Goal: Navigation & Orientation: Understand site structure

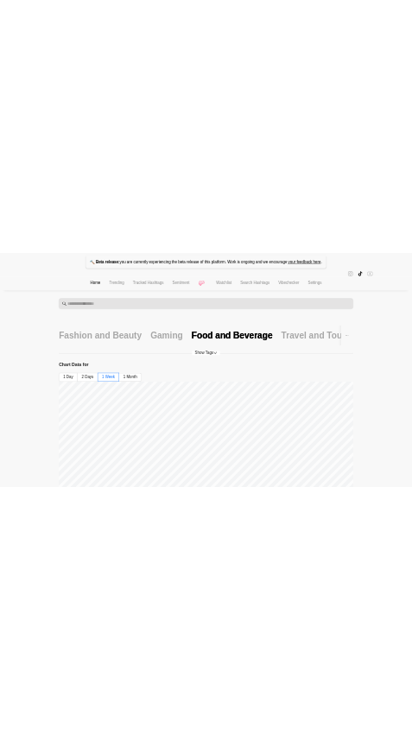
scroll to position [507, 0]
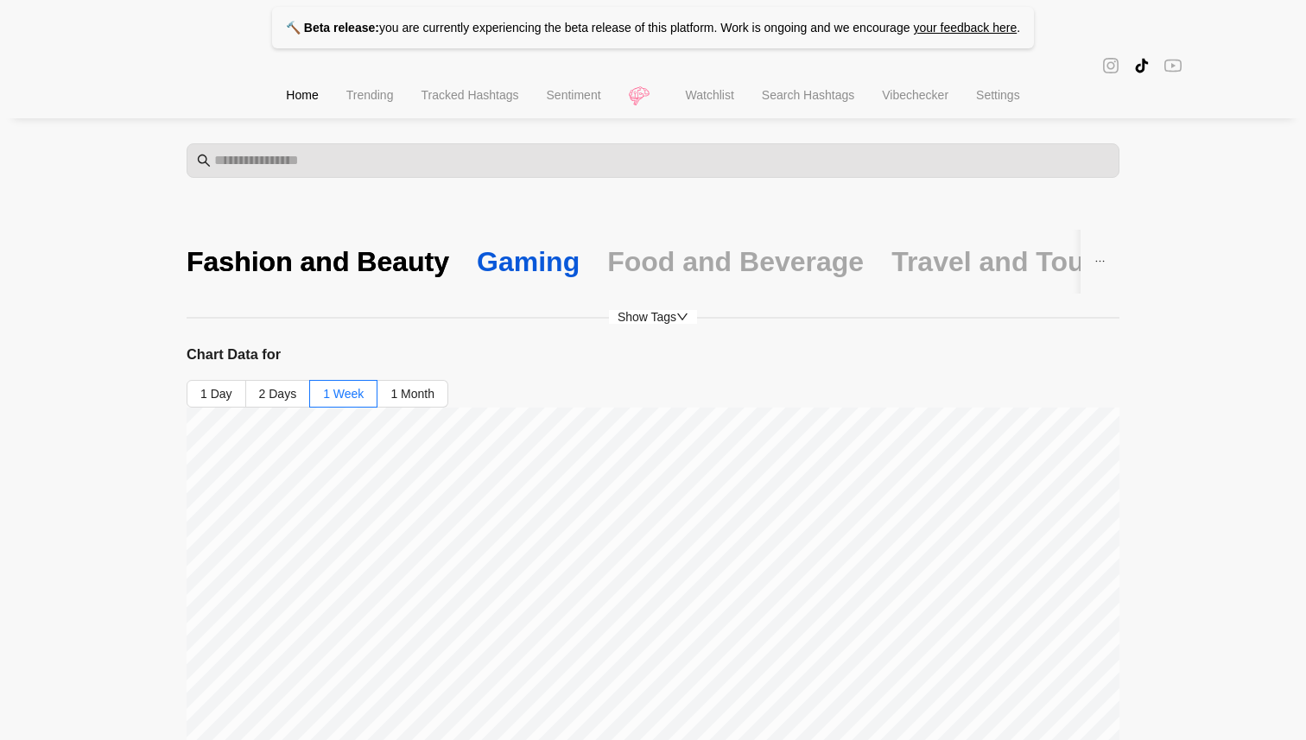
click at [411, 259] on div "Gaming" at bounding box center [528, 262] width 103 height 36
click at [411, 86] on li "Search Hashtags" at bounding box center [808, 97] width 120 height 44
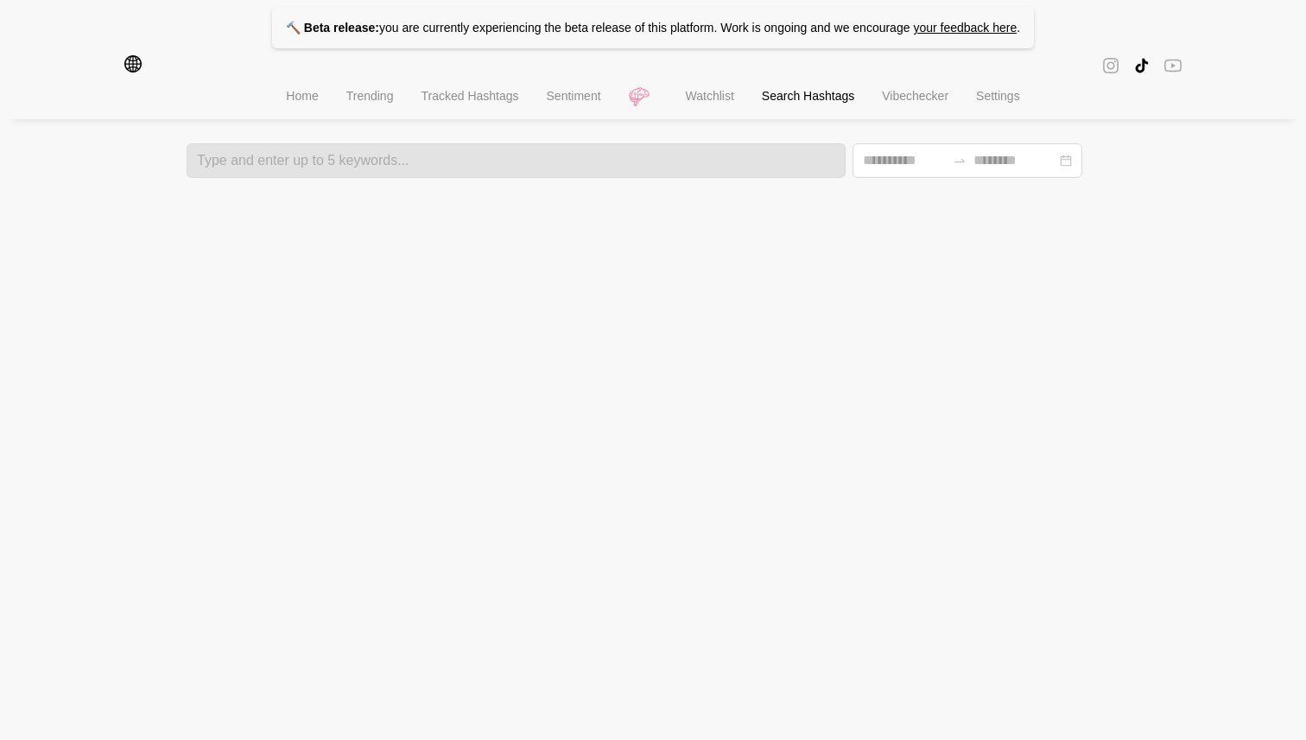
click at [411, 90] on li "Vibechecker" at bounding box center [915, 98] width 94 height 44
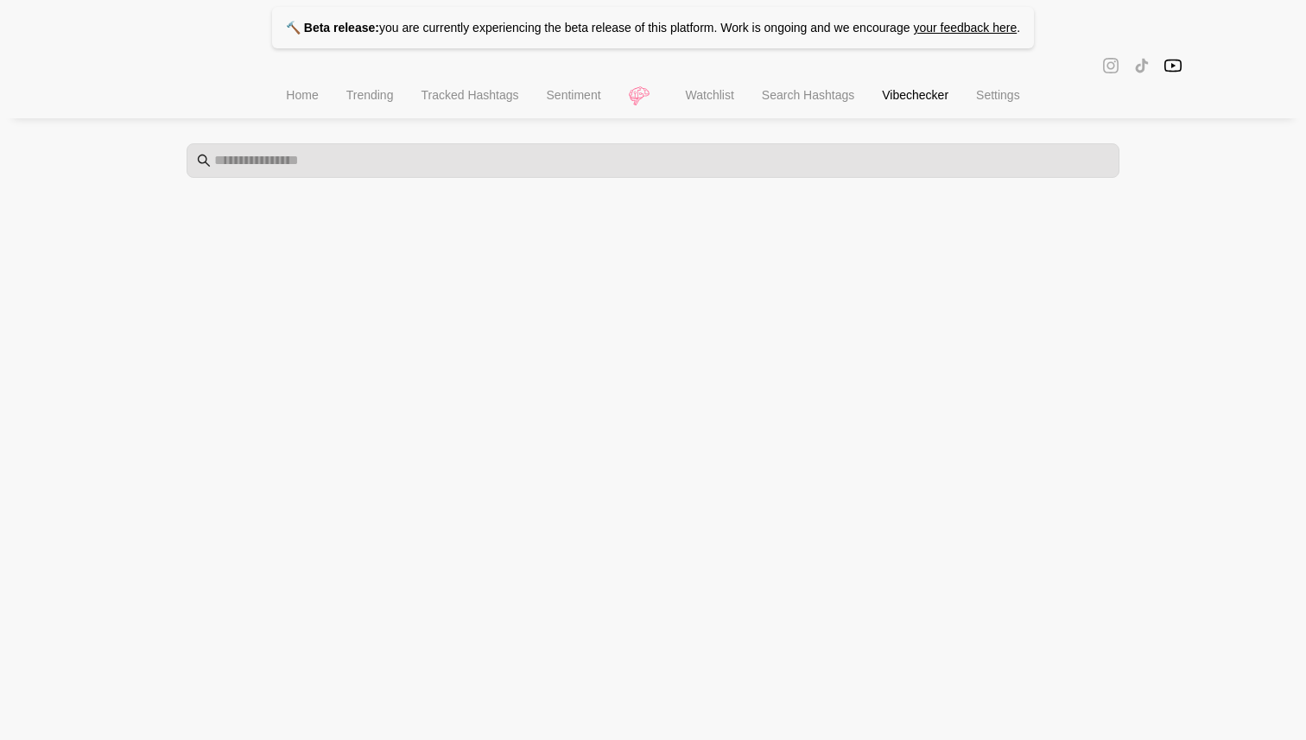
click at [411, 91] on span "Watchlist" at bounding box center [710, 95] width 48 height 14
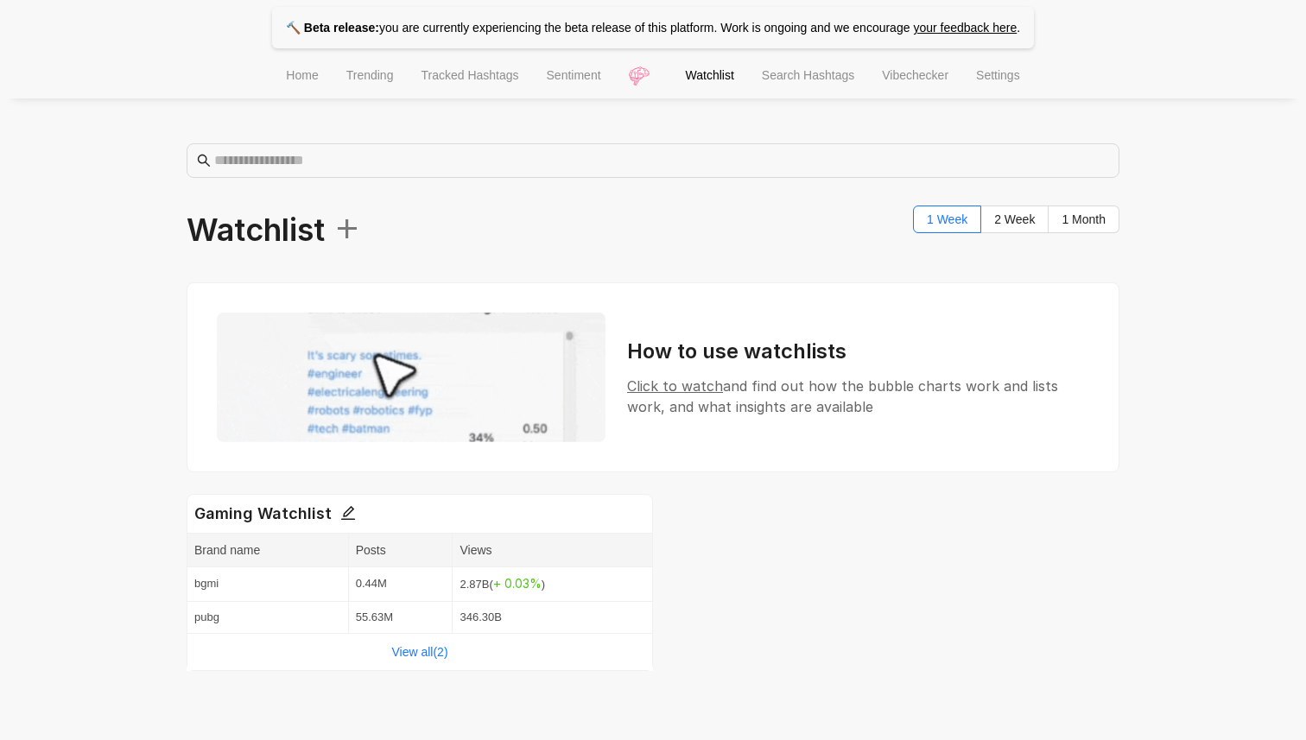
click at [411, 82] on span "Vibechecker" at bounding box center [915, 75] width 67 height 14
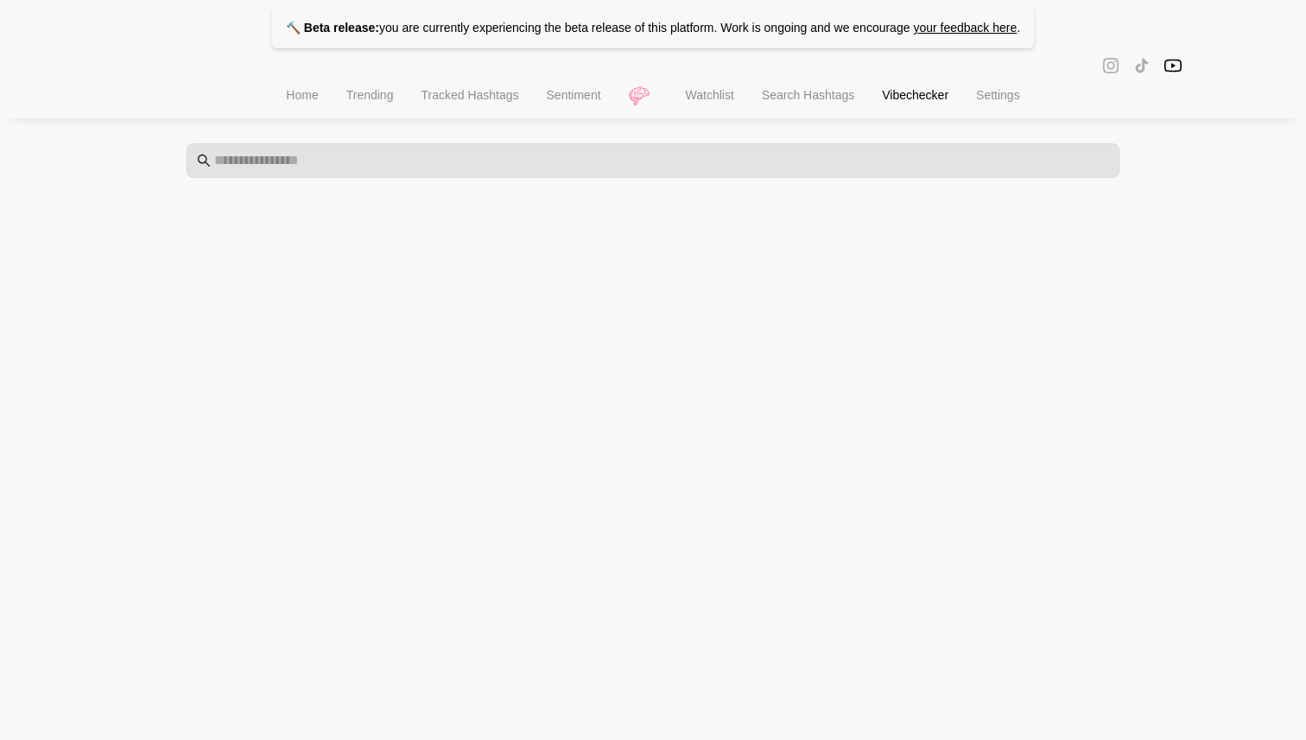
click at [411, 91] on span "Search Hashtags" at bounding box center [808, 95] width 92 height 14
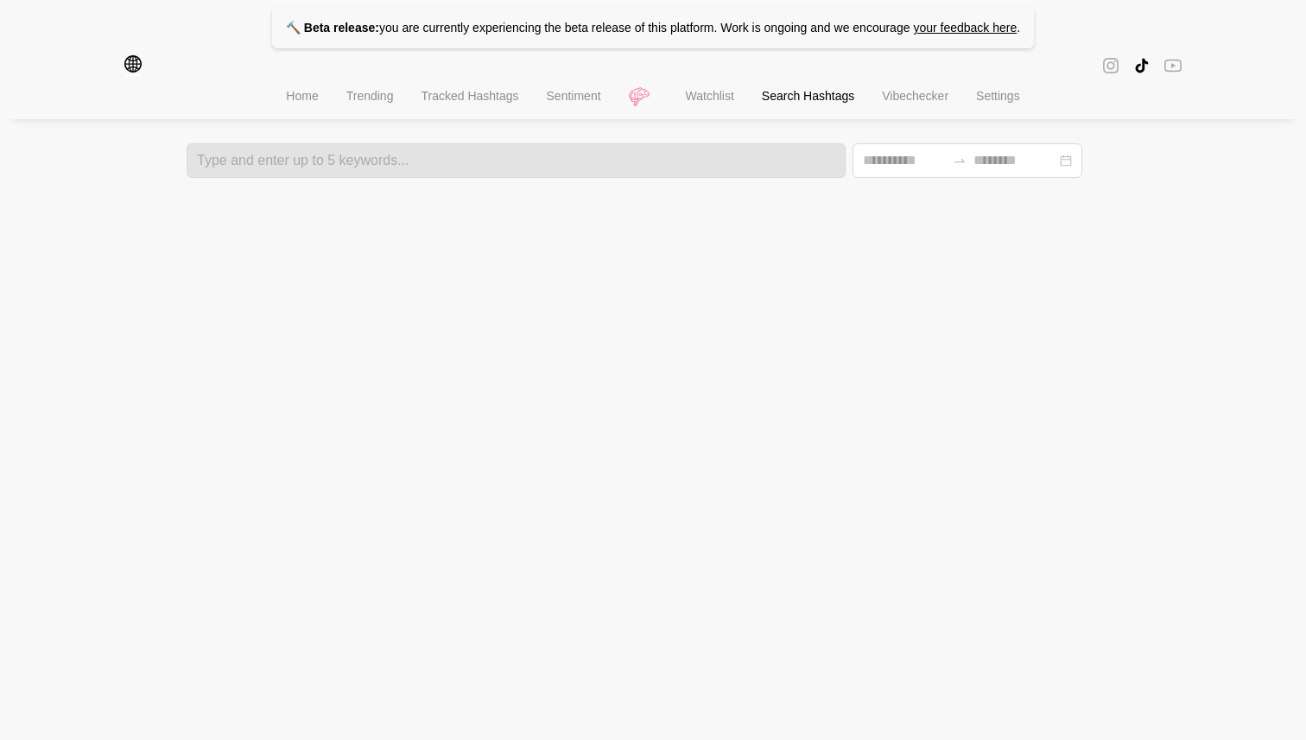
click at [411, 97] on span "Sentiment" at bounding box center [574, 96] width 54 height 14
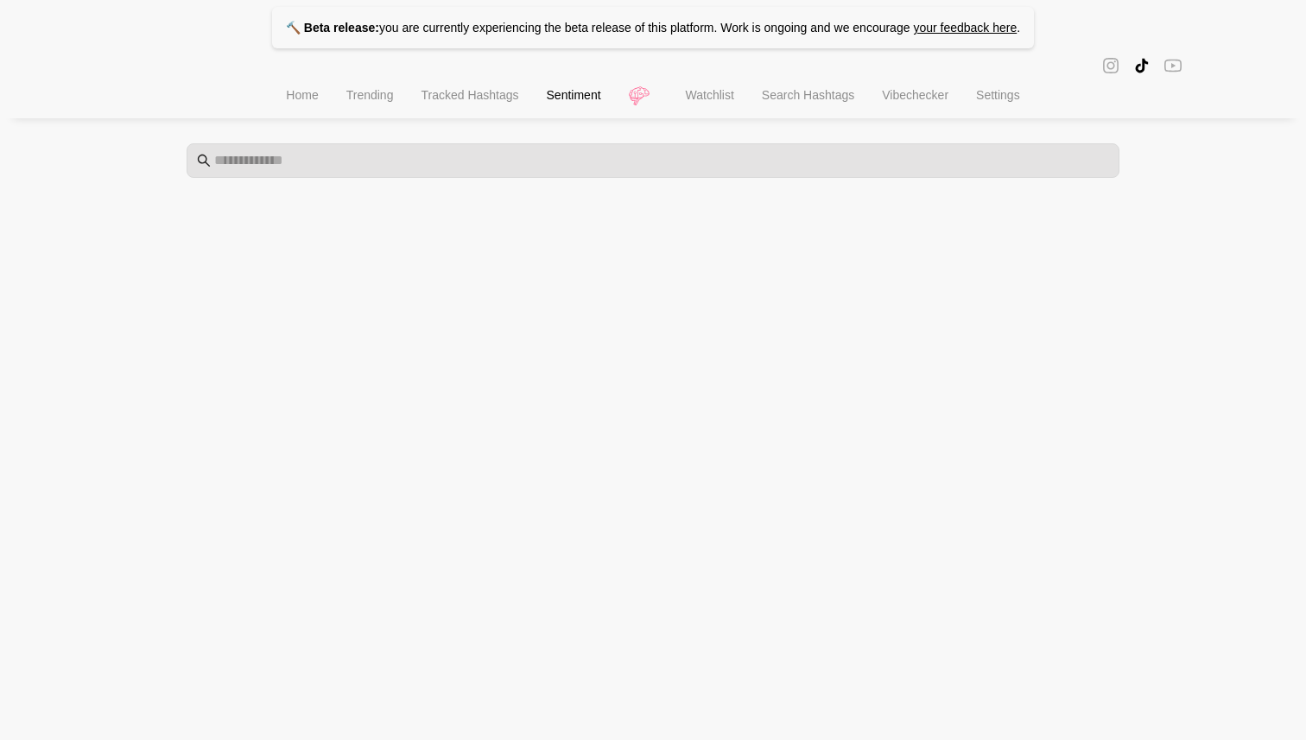
click at [411, 112] on li "Tracked Hashtags" at bounding box center [469, 97] width 125 height 44
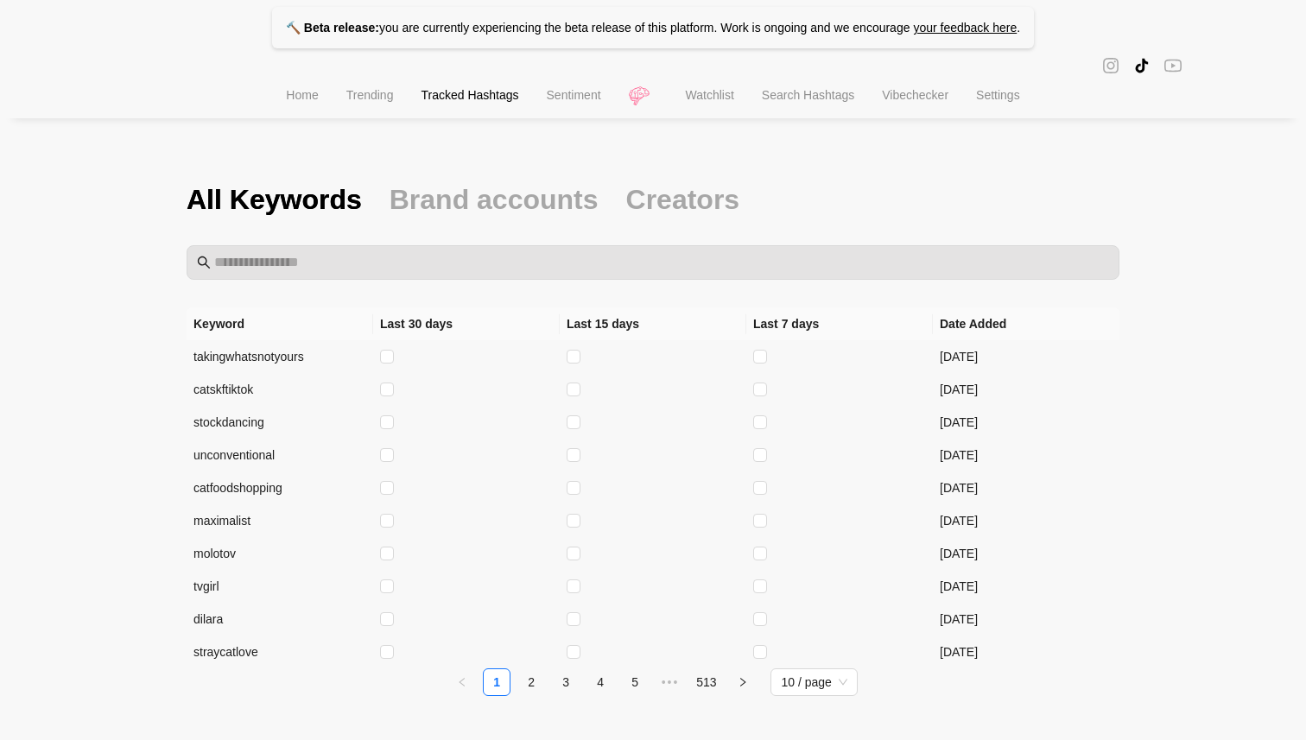
click at [367, 111] on li "Trending" at bounding box center [370, 97] width 75 height 44
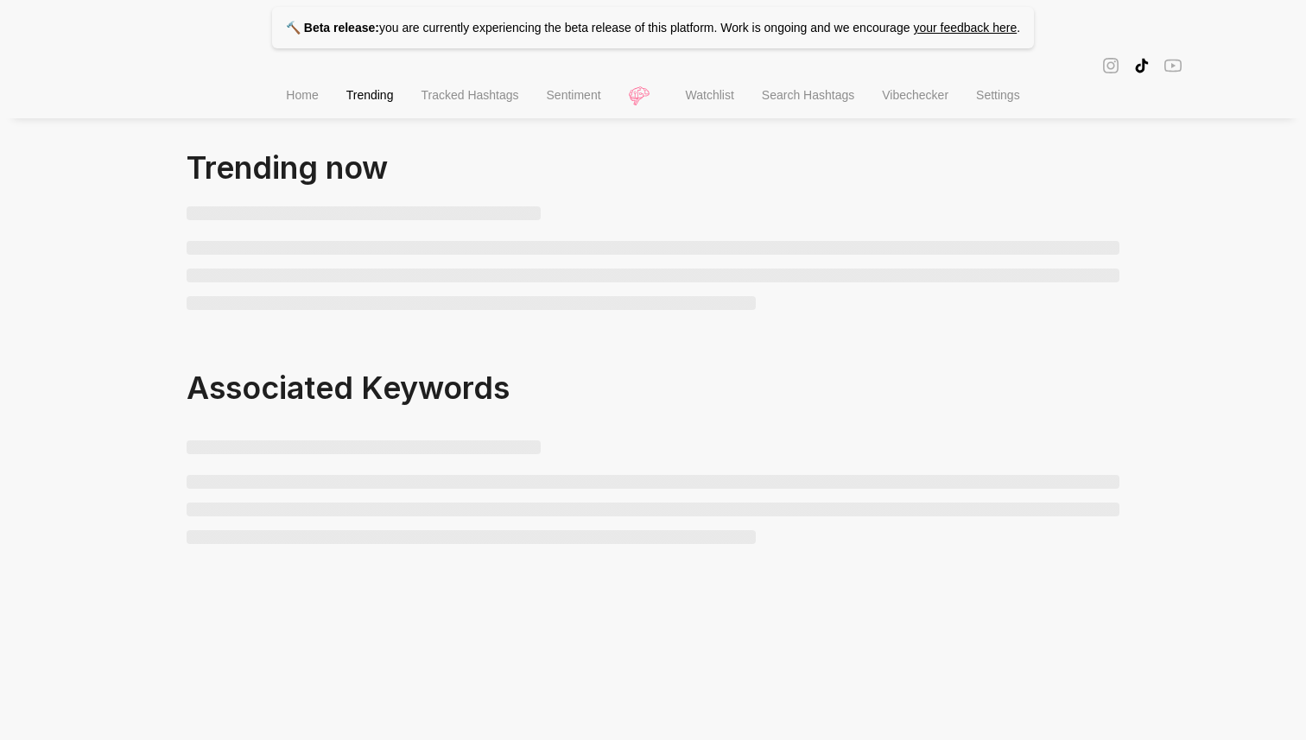
click at [294, 92] on span "Home" at bounding box center [302, 95] width 32 height 14
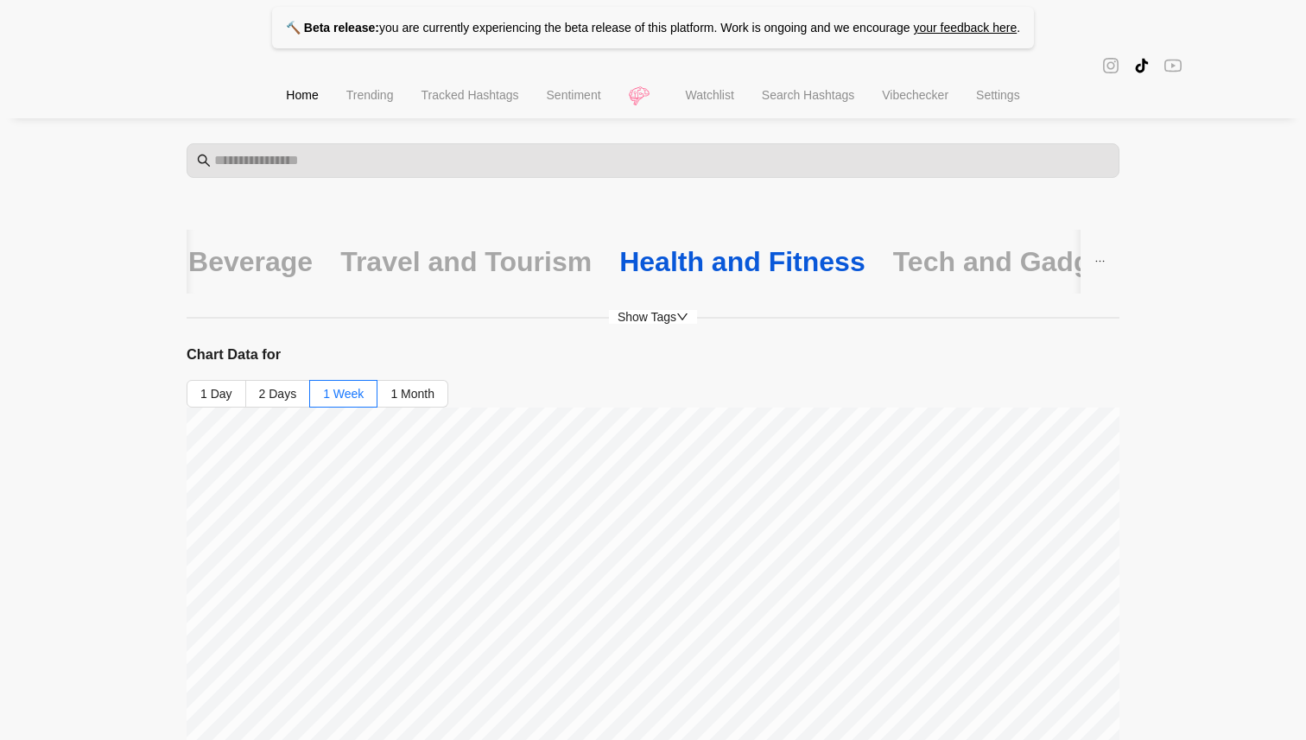
click at [411, 255] on div "Health and Fitness" at bounding box center [742, 262] width 246 height 36
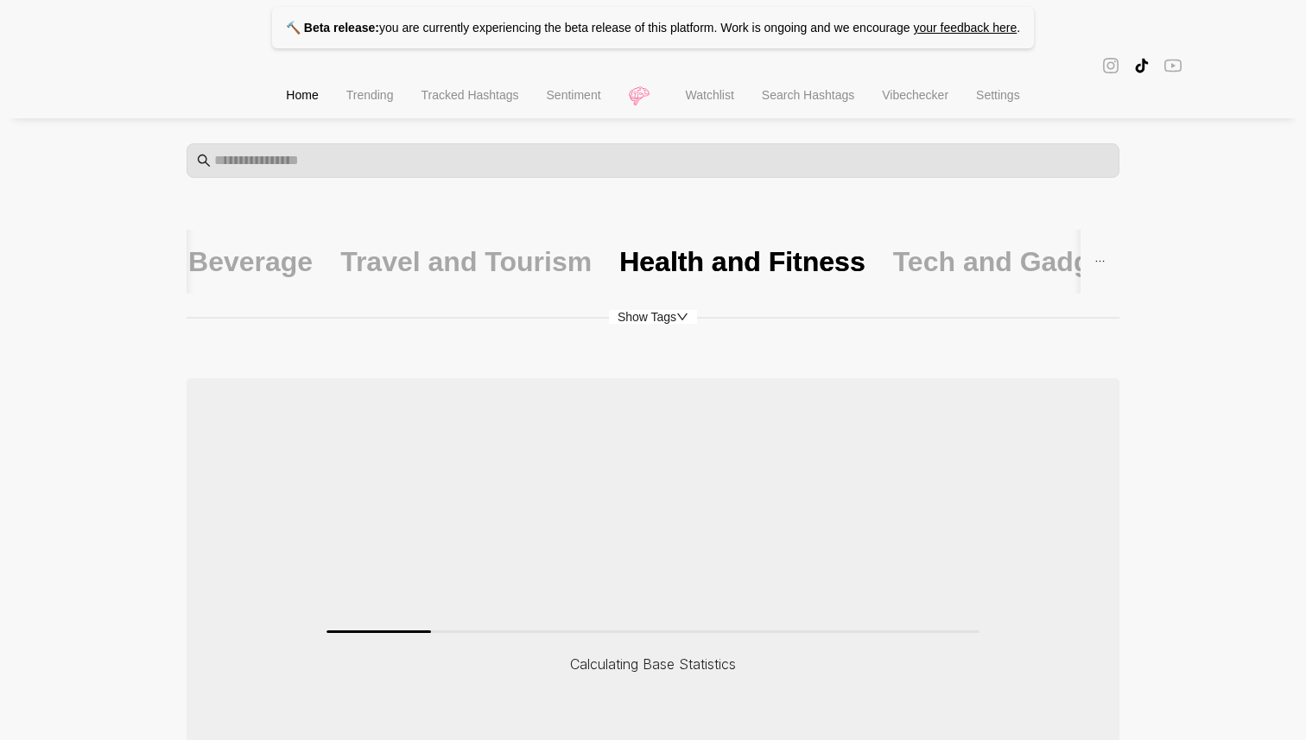
scroll to position [246, 0]
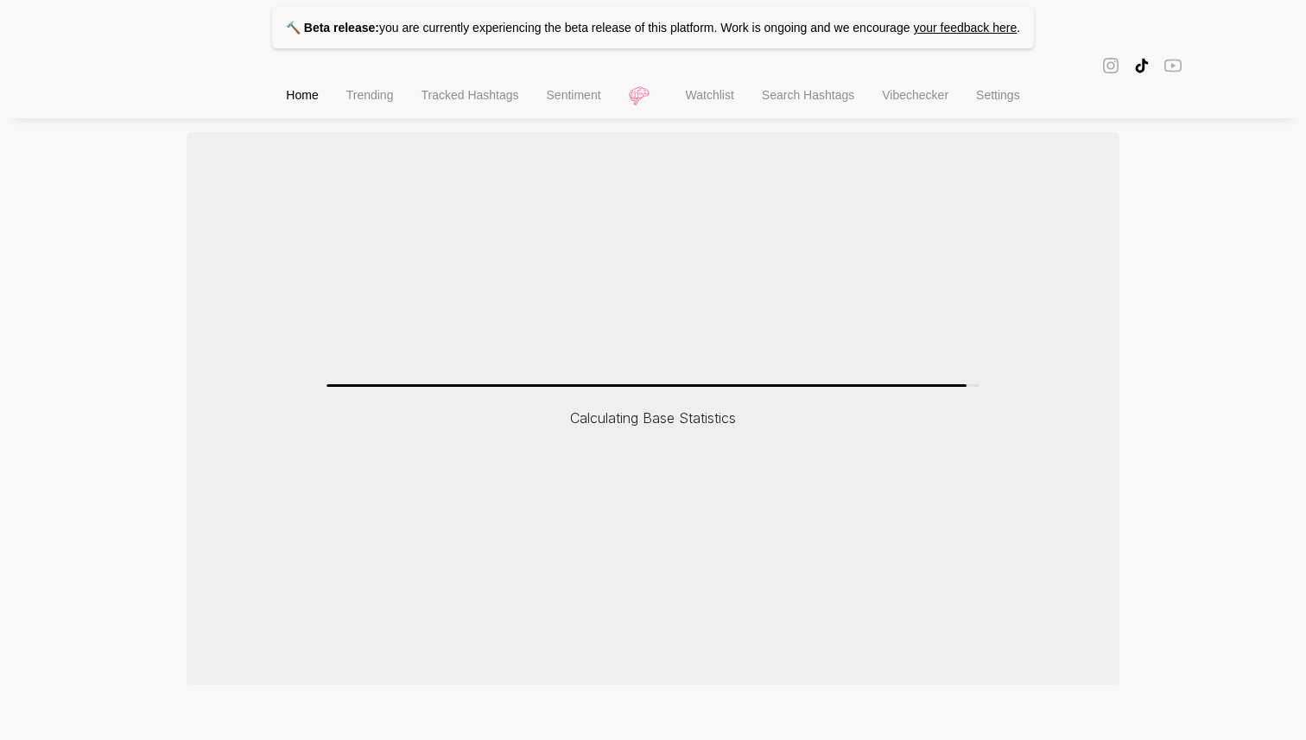
click at [411, 346] on div "🔨 Beta release: you are currently experiencing the beta release of this platfor…" at bounding box center [653, 219] width 1306 height 931
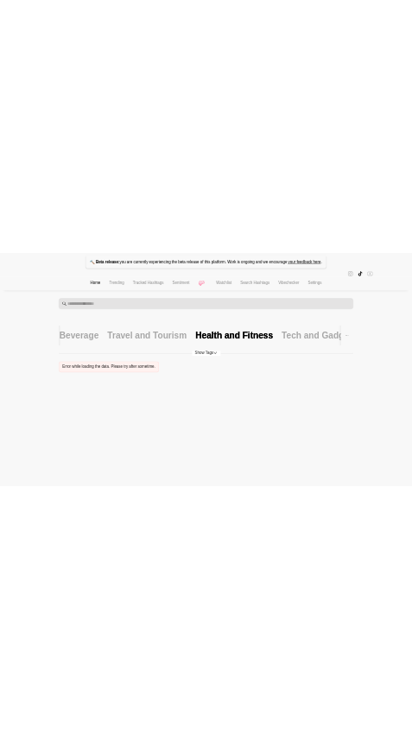
scroll to position [0, 0]
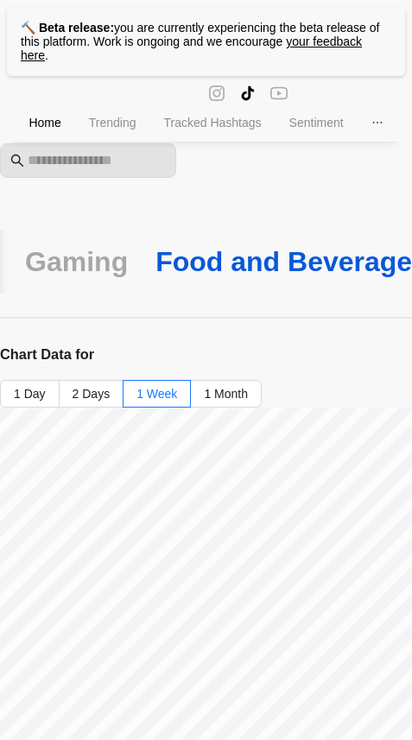
click at [263, 265] on div "Food and Beverage" at bounding box center [283, 262] width 257 height 36
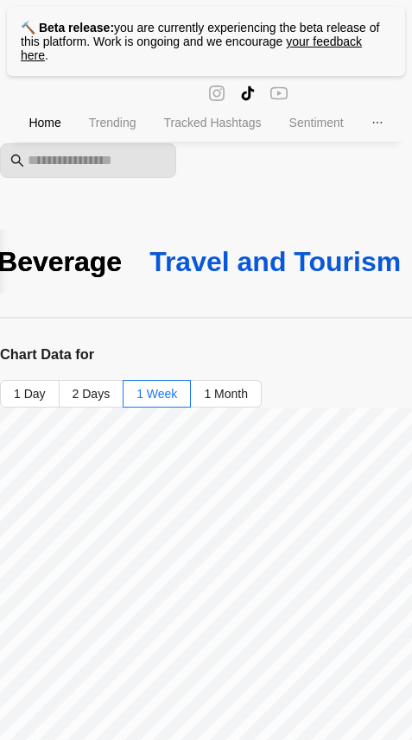
click at [252, 256] on div "Travel and Tourism" at bounding box center [274, 262] width 251 height 36
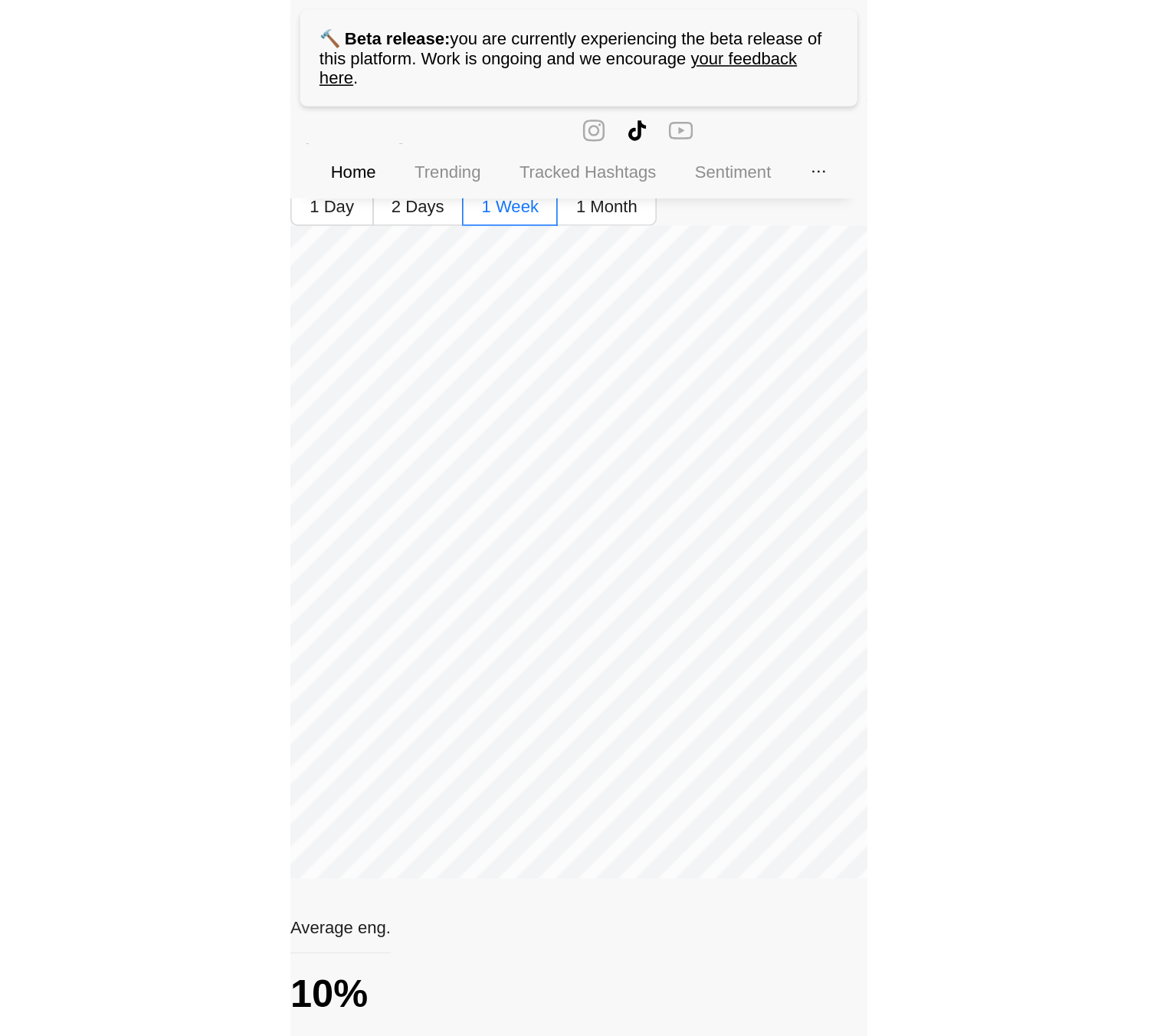
scroll to position [219, 0]
